Goal: Task Accomplishment & Management: Manage account settings

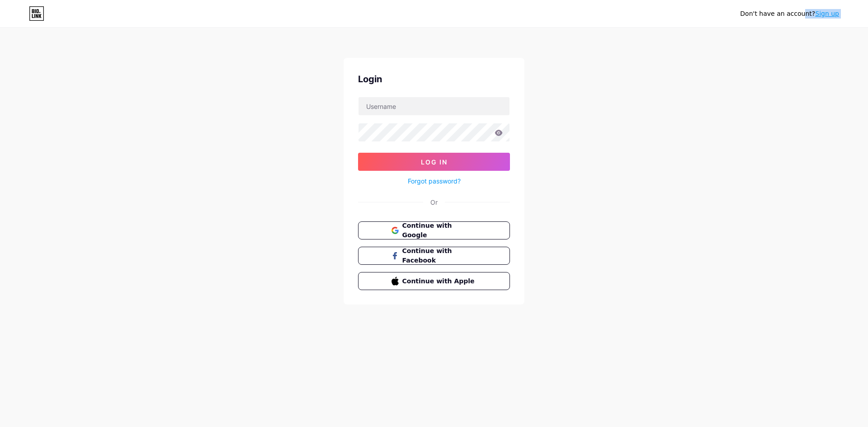
drag, startPoint x: 26, startPoint y: 7, endPoint x: 97, endPoint y: 35, distance: 76.2
click at [97, 35] on div "Don't have an account? Sign up Login Log In Forgot password? Or Continue with G…" at bounding box center [434, 167] width 868 height 334
click at [432, 231] on span "Continue with Google" at bounding box center [440, 230] width 76 height 19
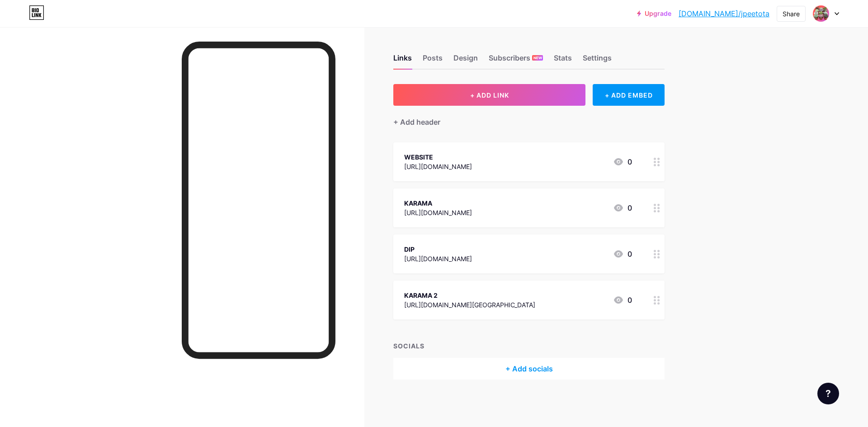
click at [468, 302] on div "https://www.google.com/maps/place//@25.2468948,55.2997818,17z/data=!4m6!1m5!3m4…" at bounding box center [469, 304] width 131 height 9
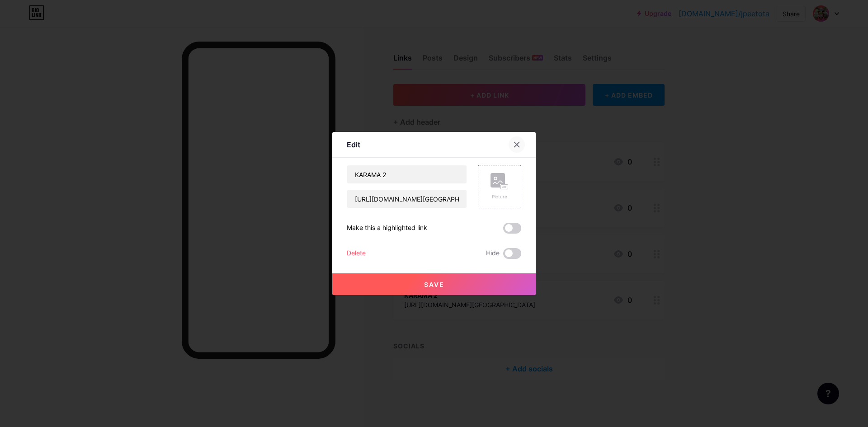
click at [513, 145] on icon at bounding box center [516, 144] width 7 height 7
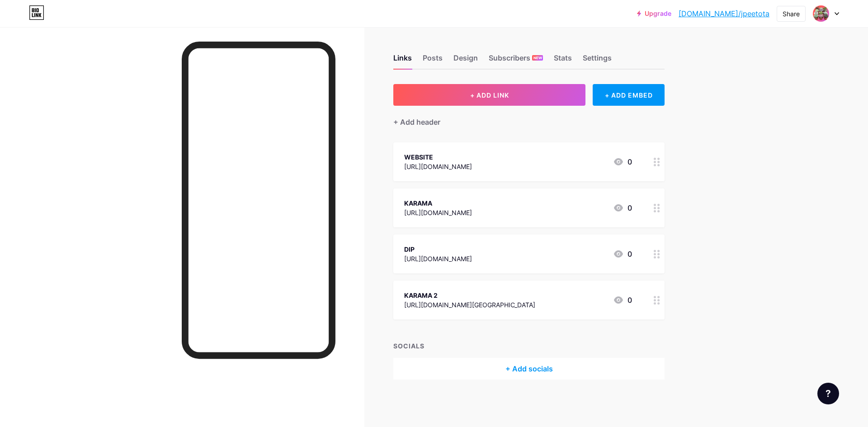
click at [472, 157] on div "WEBSITE" at bounding box center [438, 156] width 68 height 9
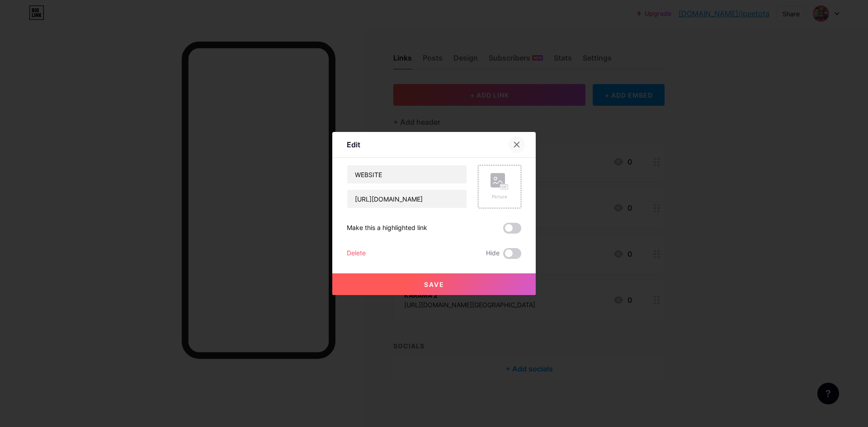
click at [513, 142] on icon at bounding box center [516, 144] width 7 height 7
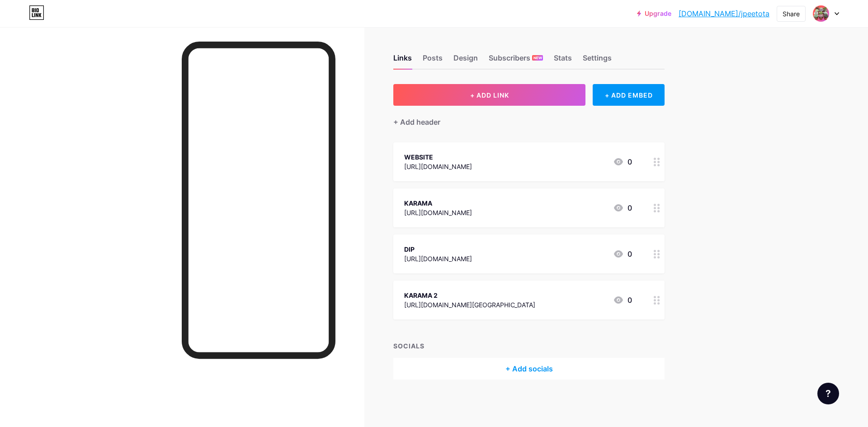
click at [746, 17] on link "bio.link/jpeetota" at bounding box center [724, 13] width 91 height 11
click at [535, 100] on button "+ ADD LINK" at bounding box center [489, 95] width 192 height 22
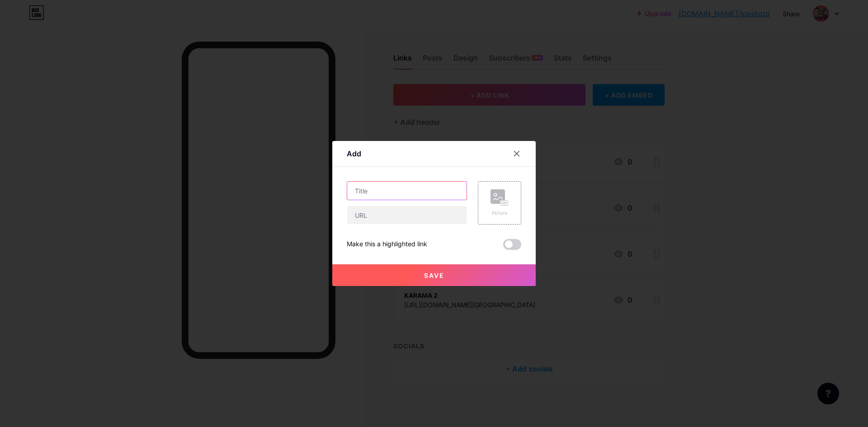
click at [373, 193] on input "text" at bounding box center [406, 191] width 119 height 18
click at [363, 214] on input "text" at bounding box center [406, 215] width 119 height 18
click at [515, 154] on icon at bounding box center [516, 153] width 7 height 7
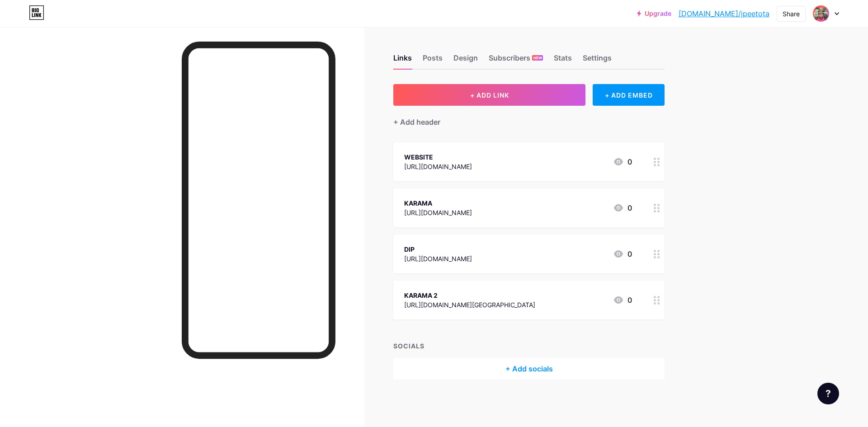
click at [746, 15] on link "bio.link/jpeetota" at bounding box center [724, 13] width 91 height 11
click at [516, 57] on div "Subscribers NEW" at bounding box center [516, 60] width 54 height 16
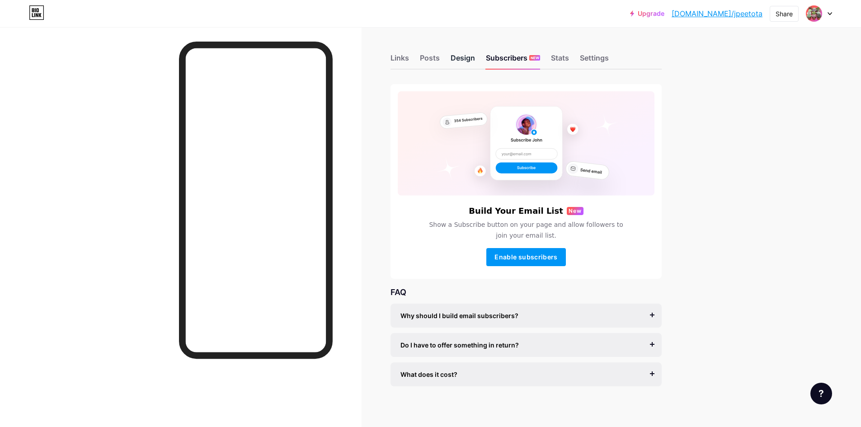
click at [467, 57] on div "Design" at bounding box center [463, 60] width 24 height 16
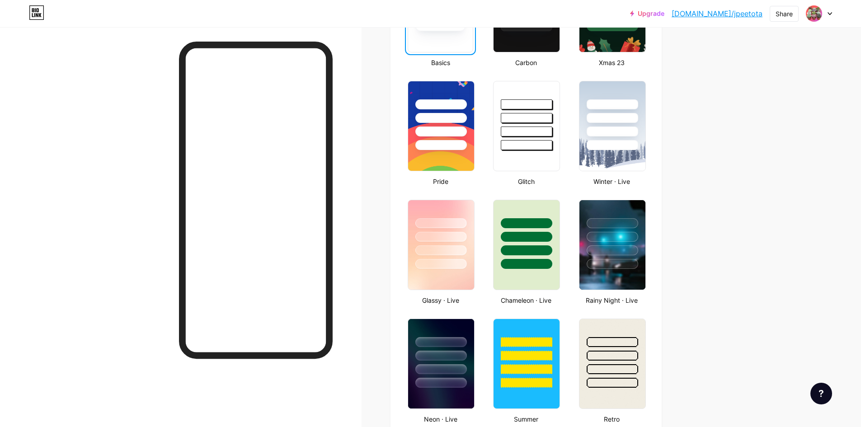
scroll to position [295, 0]
